Goal: Navigation & Orientation: Find specific page/section

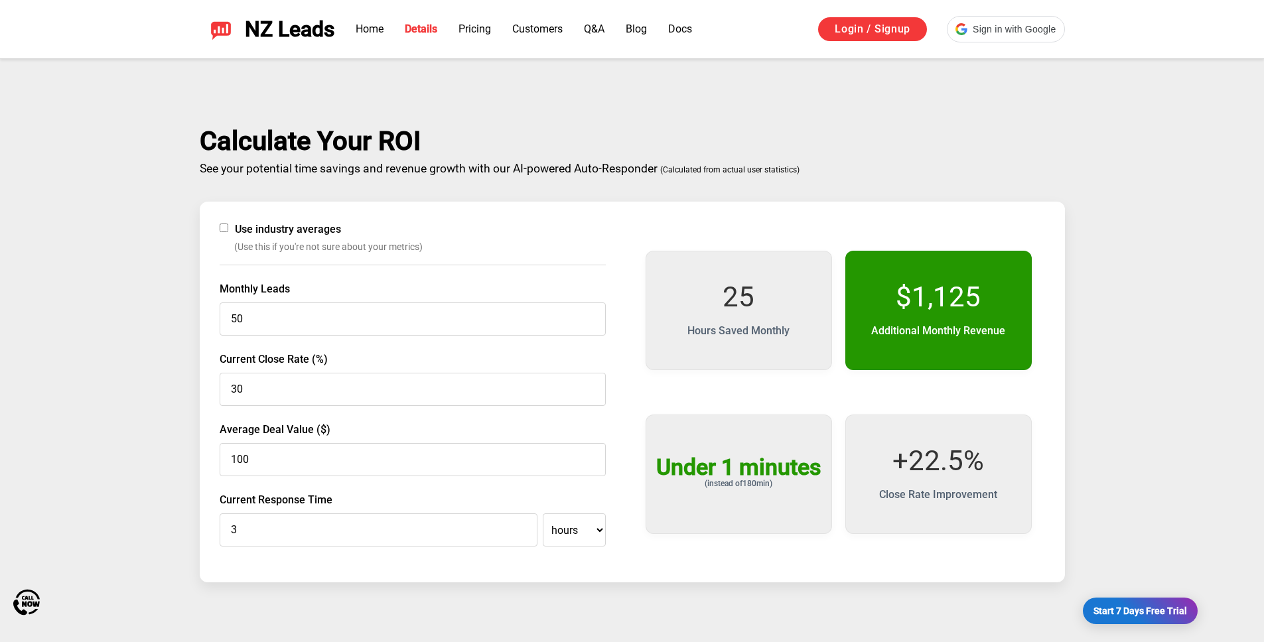
scroll to position [2144, 0]
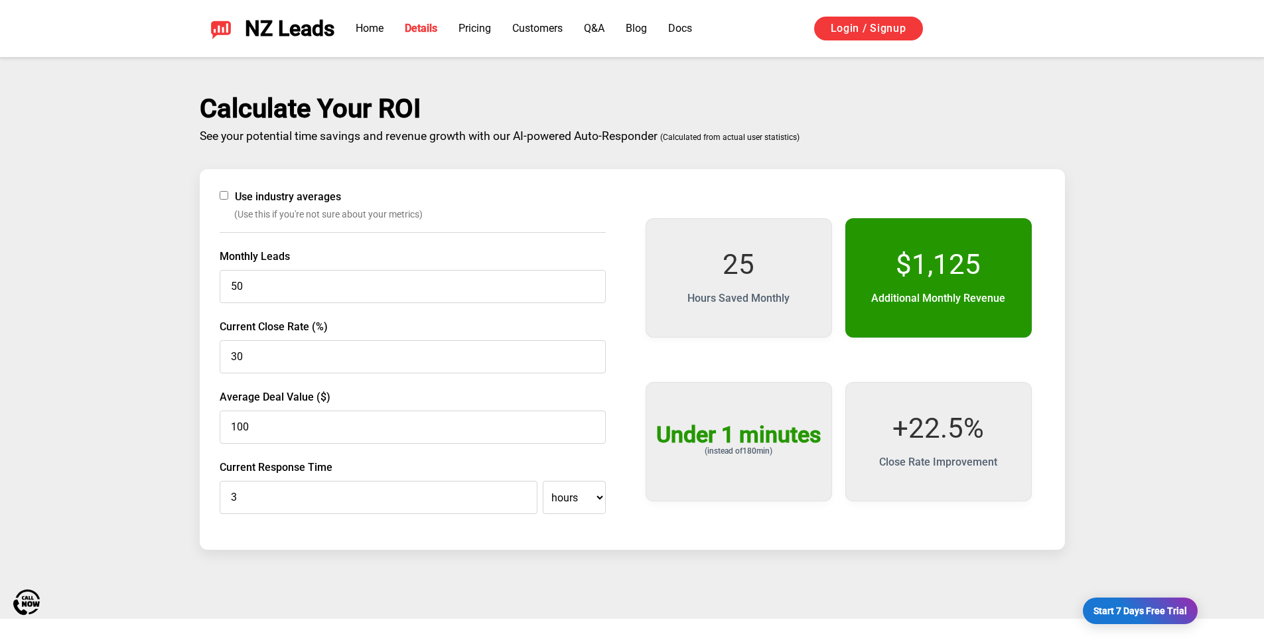
click at [274, 31] on span "NZ Leads" at bounding box center [290, 29] width 90 height 25
click at [280, 33] on span "NZ Leads" at bounding box center [290, 29] width 90 height 25
click at [218, 32] on img at bounding box center [220, 28] width 21 height 21
click at [247, 26] on span "NZ Leads" at bounding box center [290, 29] width 90 height 25
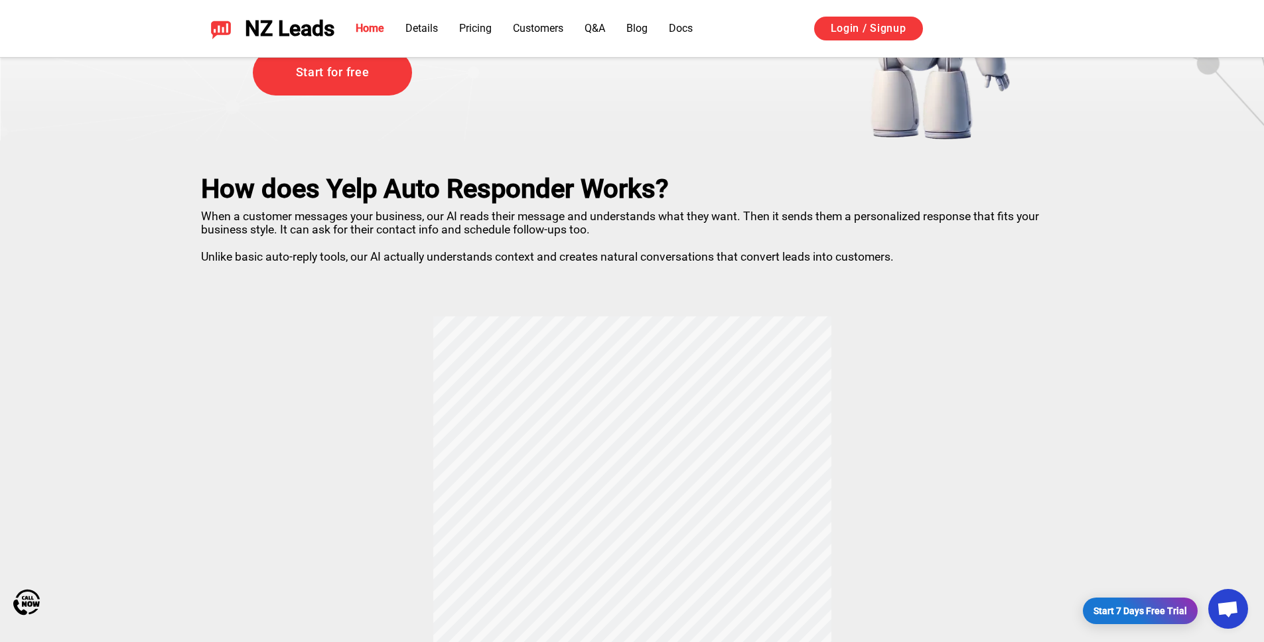
scroll to position [0, 0]
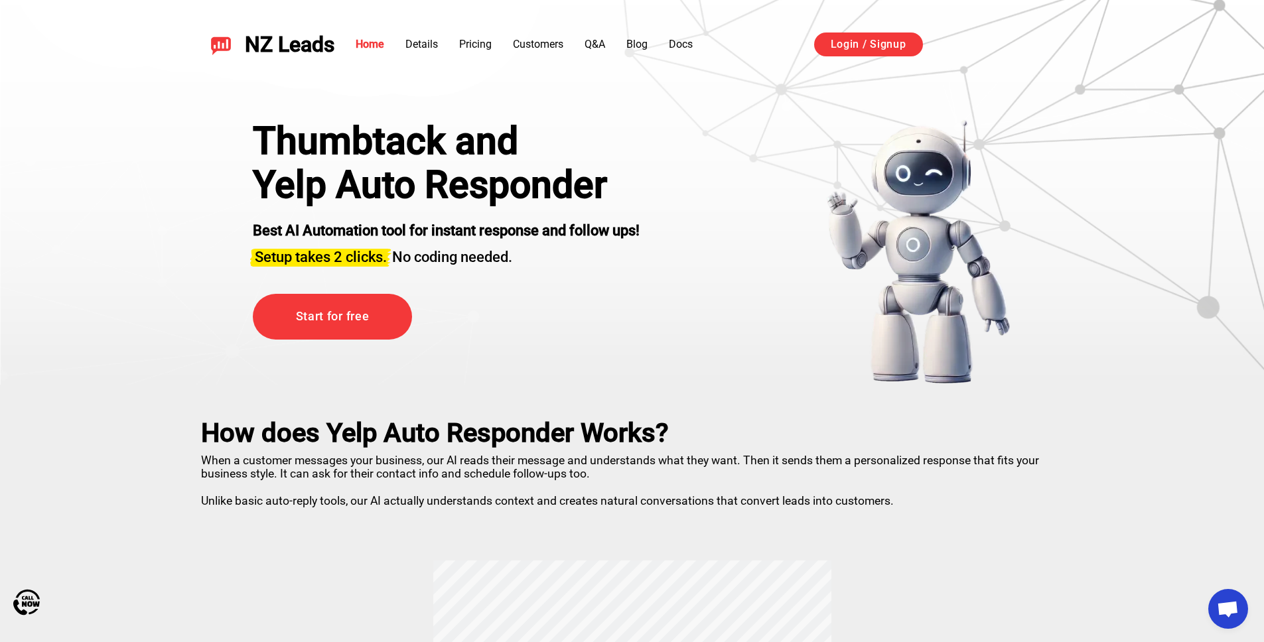
click at [349, 186] on h1 "Yelp Auto Responder" at bounding box center [446, 185] width 387 height 44
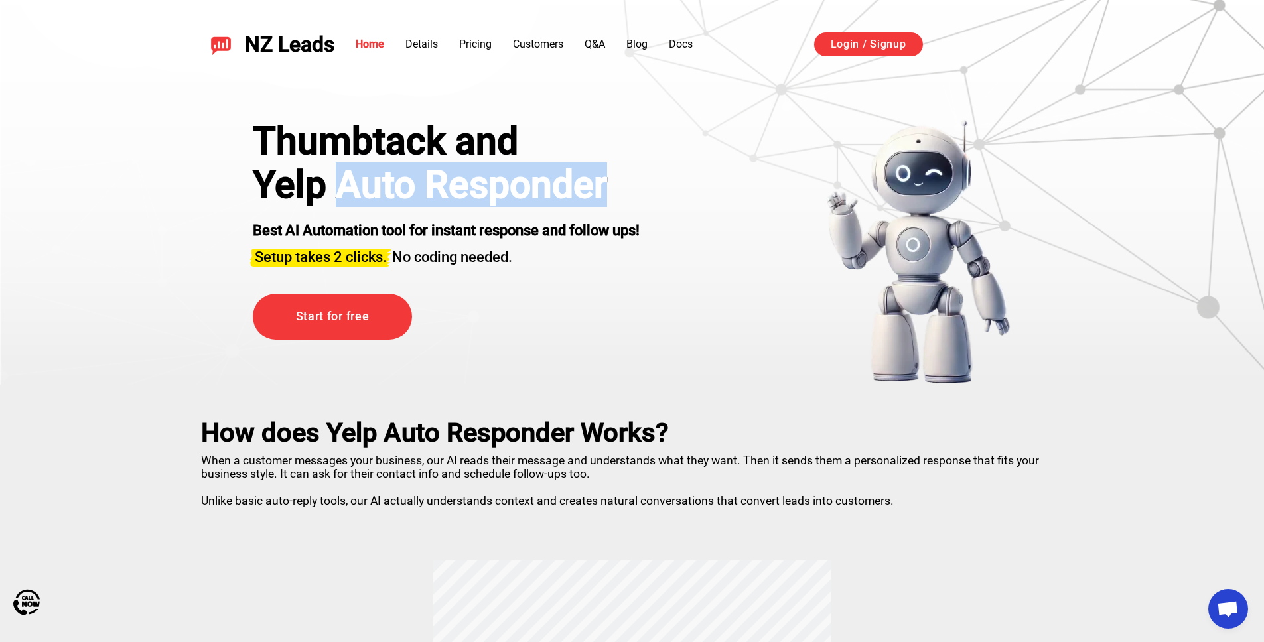
drag, startPoint x: 349, startPoint y: 186, endPoint x: 519, endPoint y: 179, distance: 169.9
click at [519, 179] on h1 "Yelp Auto Responder" at bounding box center [446, 185] width 387 height 44
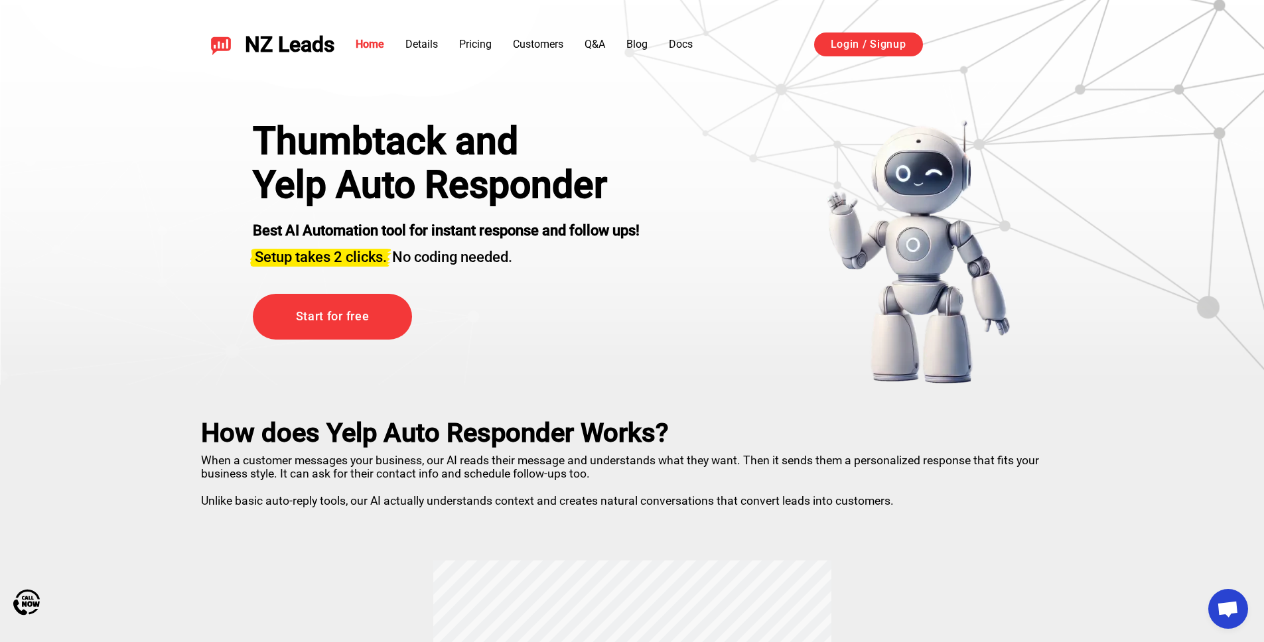
click at [263, 186] on h1 "Yelp Auto Responder" at bounding box center [446, 185] width 387 height 44
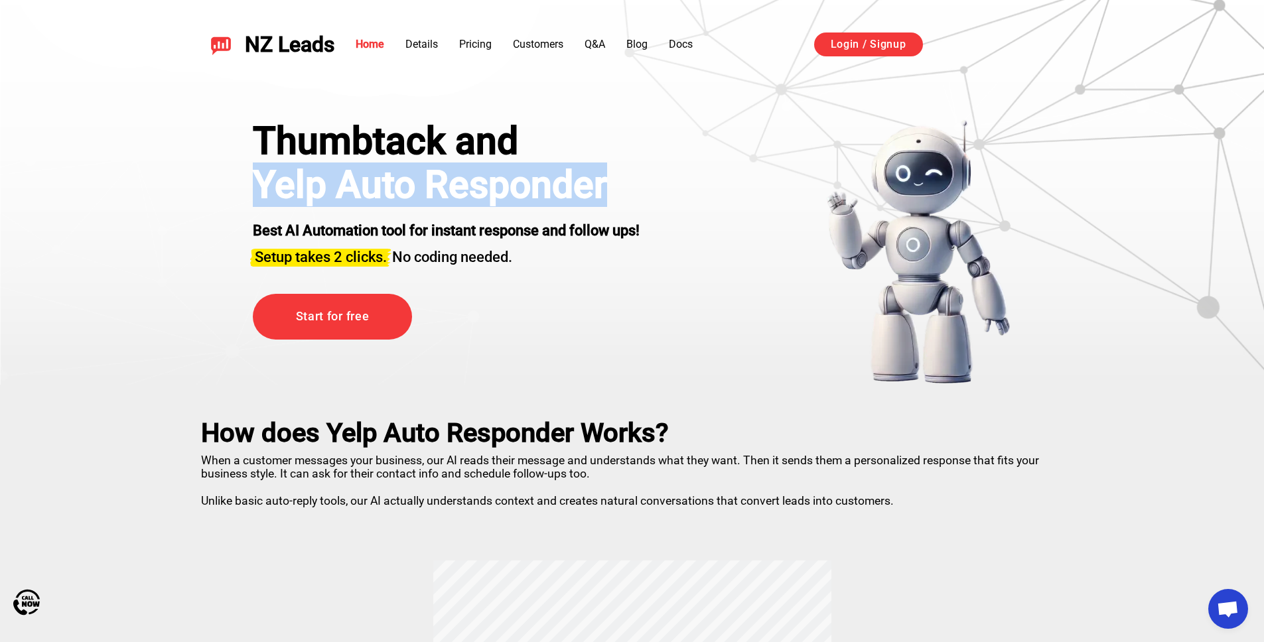
click at [263, 186] on h1 "Yelp Auto Responder" at bounding box center [446, 185] width 387 height 44
click at [326, 175] on h1 "Yelp Auto Responder" at bounding box center [446, 185] width 387 height 44
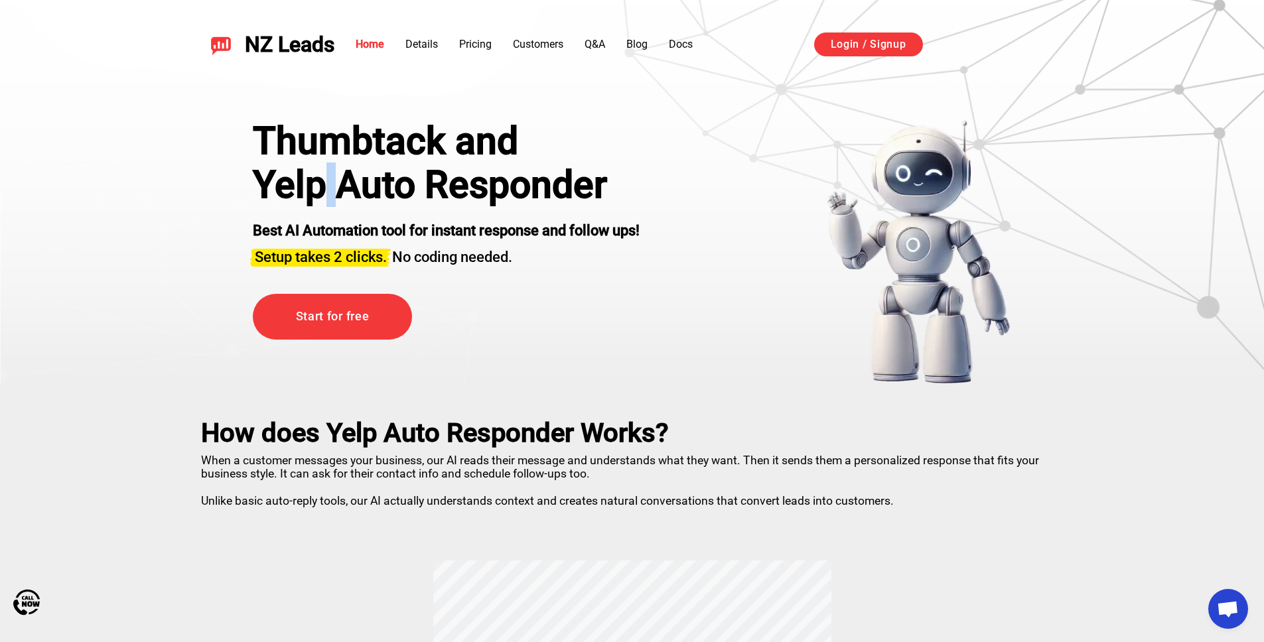
click at [326, 175] on h1 "Yelp Auto Responder" at bounding box center [446, 185] width 387 height 44
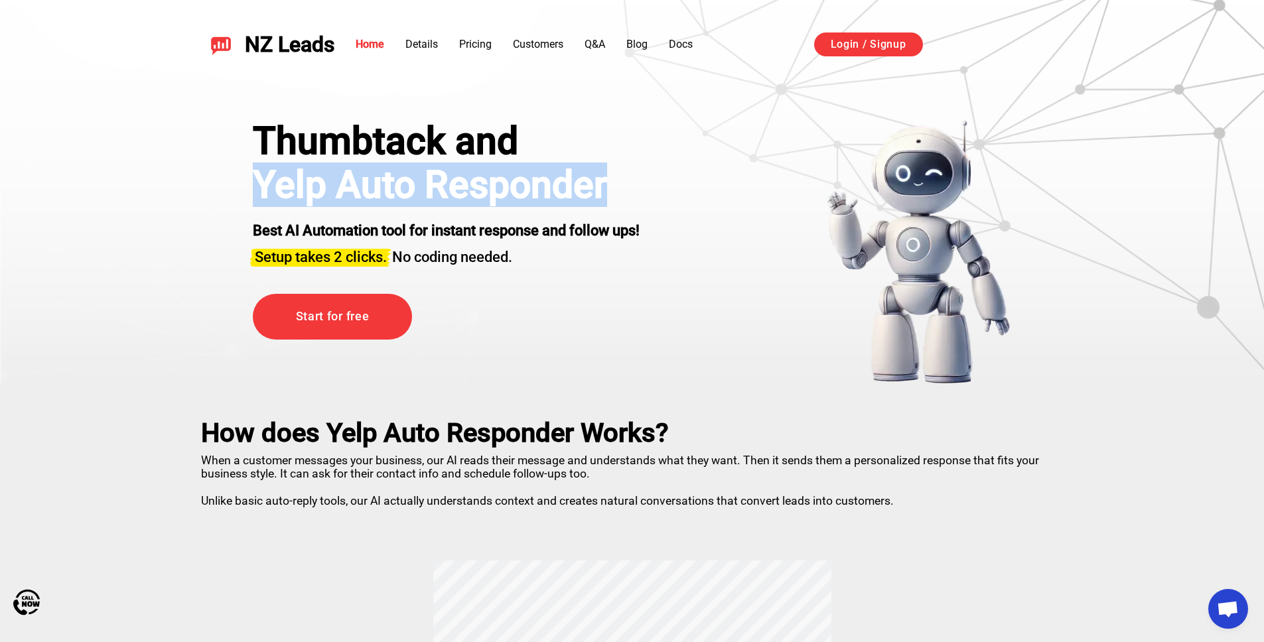
click at [326, 175] on h1 "Yelp Auto Responder" at bounding box center [446, 185] width 387 height 44
